Goal: Transaction & Acquisition: Purchase product/service

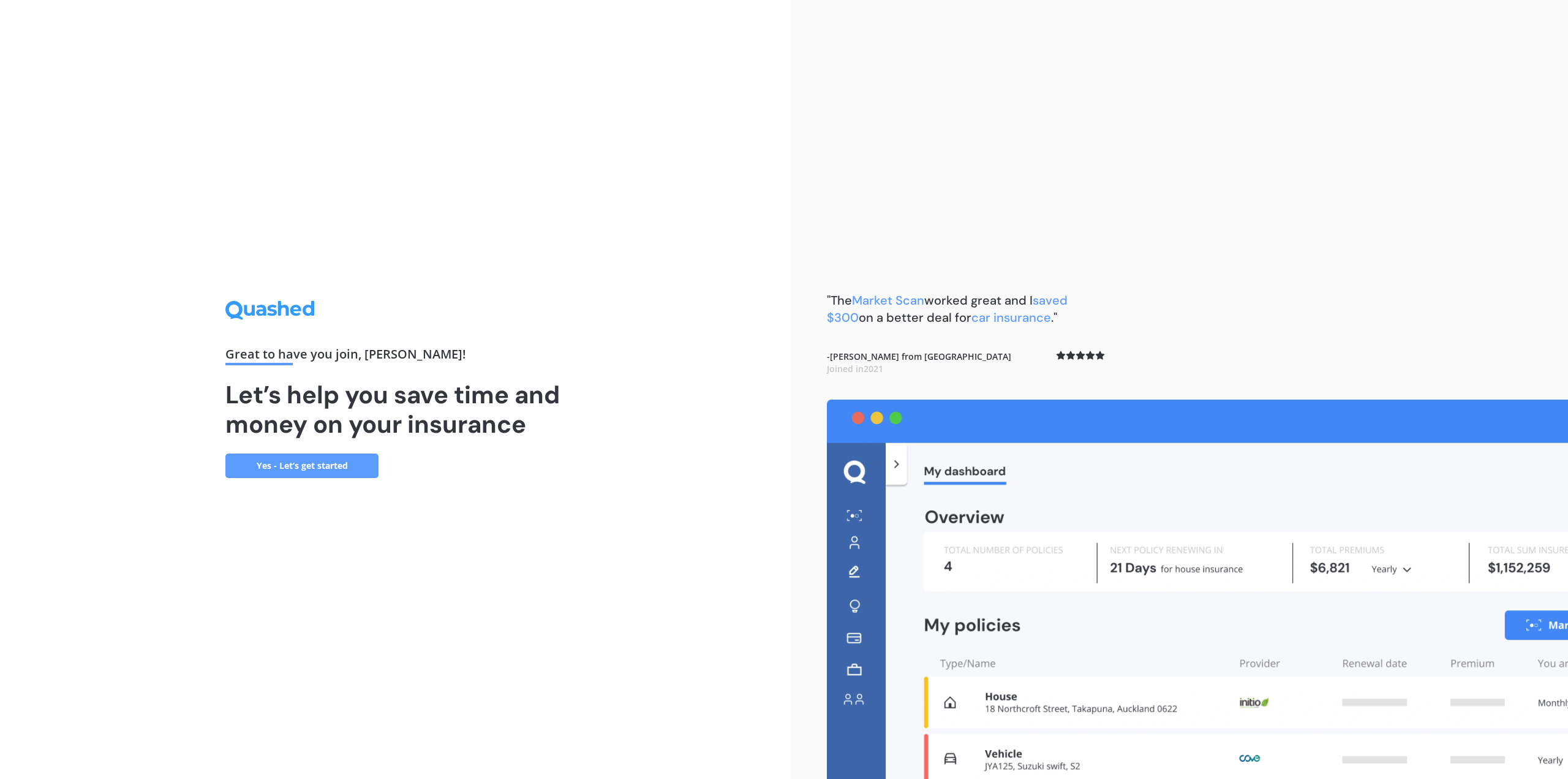
click at [344, 465] on link "Yes - Let’s get started" at bounding box center [302, 465] width 153 height 25
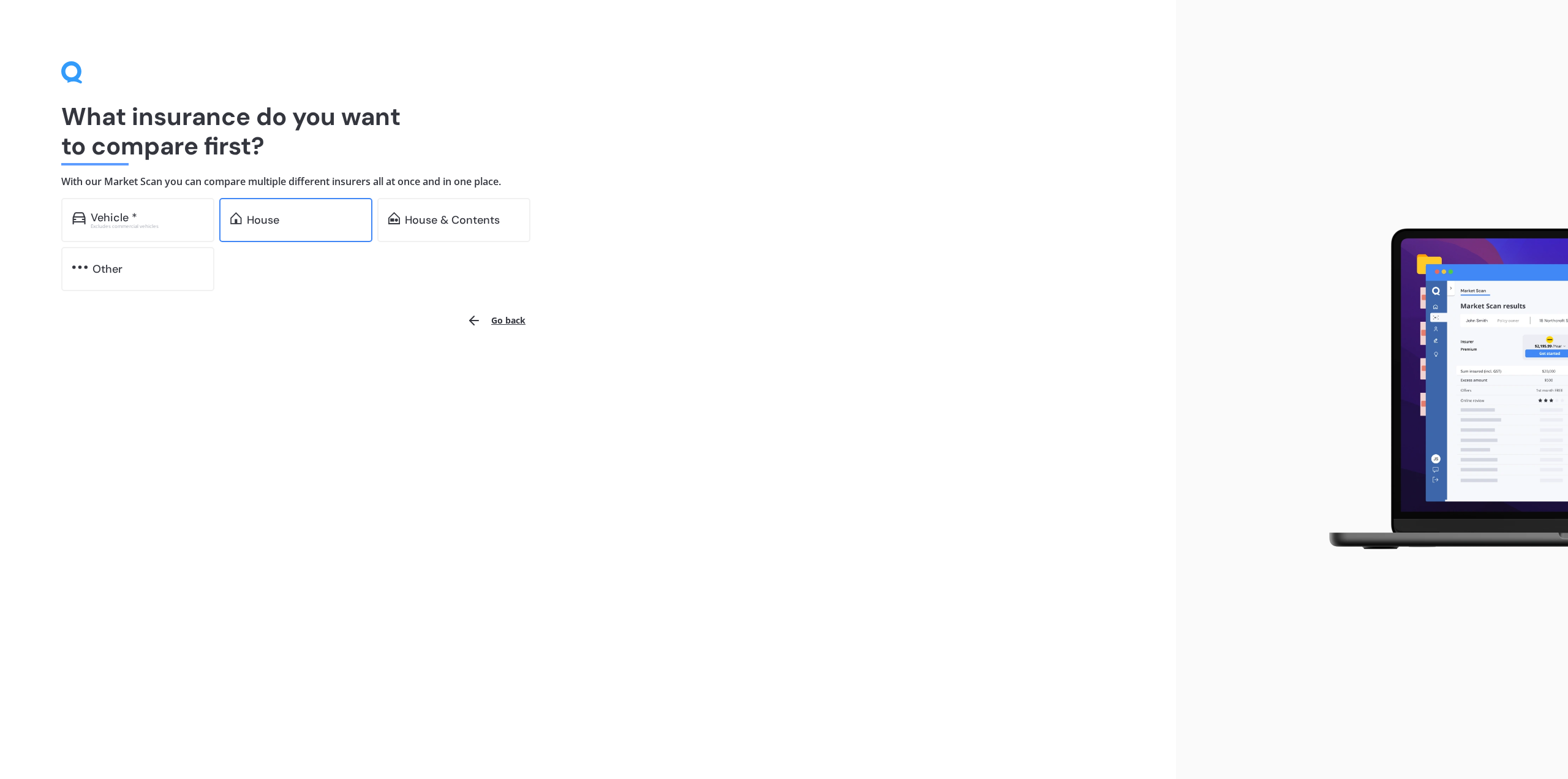
click at [291, 215] on div "House" at bounding box center [304, 220] width 115 height 12
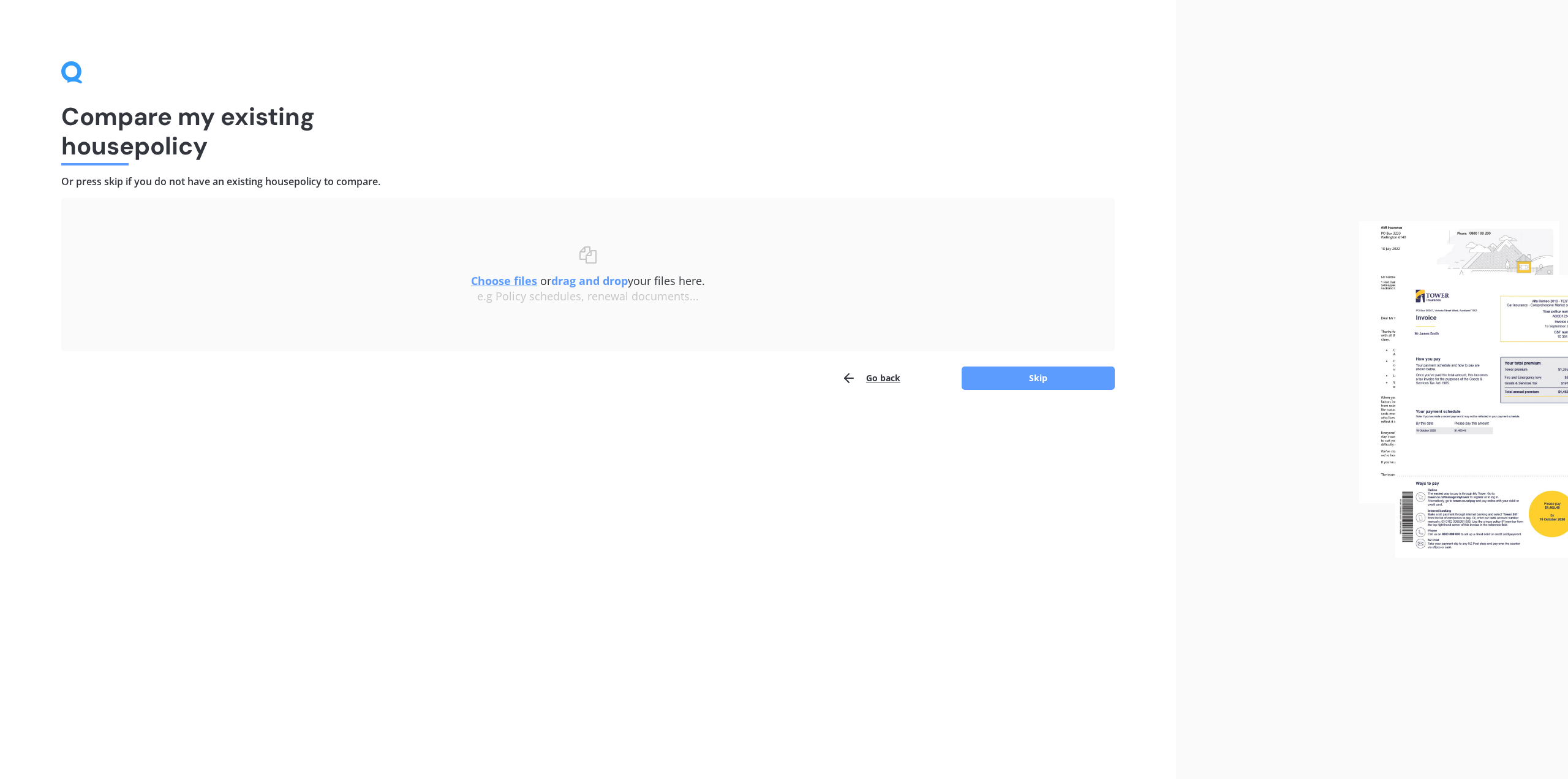
click at [696, 291] on div "e.g Policy schedules, renewal documents..." at bounding box center [587, 297] width 1005 height 14
click at [654, 283] on span "Choose files or drag and drop your files here." at bounding box center [587, 280] width 234 height 14
click at [591, 279] on b "drag and drop" at bounding box center [589, 280] width 77 height 14
click at [522, 277] on u "Choose files" at bounding box center [504, 280] width 66 height 14
click at [672, 40] on div "Compare my existing house policy Or press skip if you do not have an existing h…" at bounding box center [588, 389] width 1177 height 779
